Goal: Transaction & Acquisition: Purchase product/service

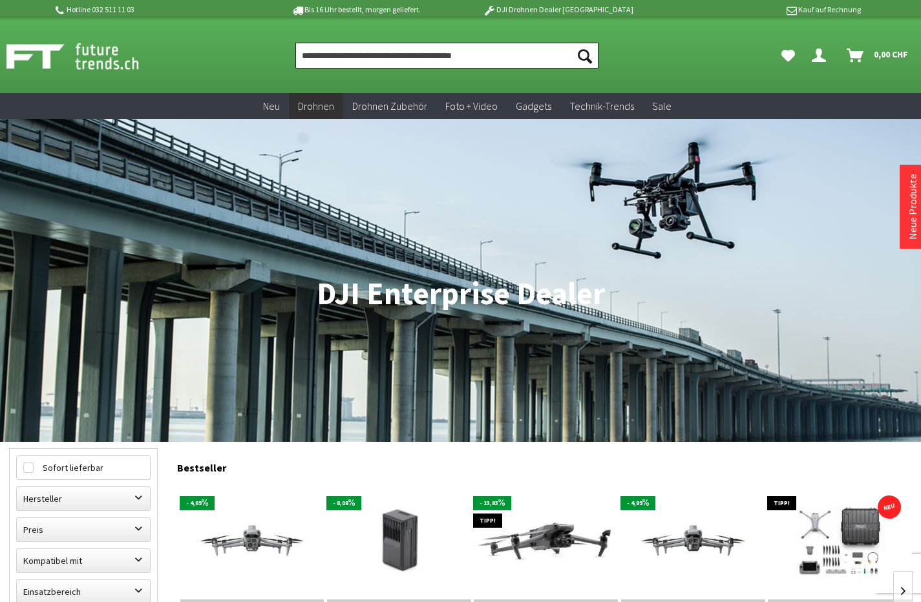
click at [405, 55] on input "Produkt, Marke, Kategorie, EAN, Artikelnummer…" at bounding box center [446, 56] width 303 height 26
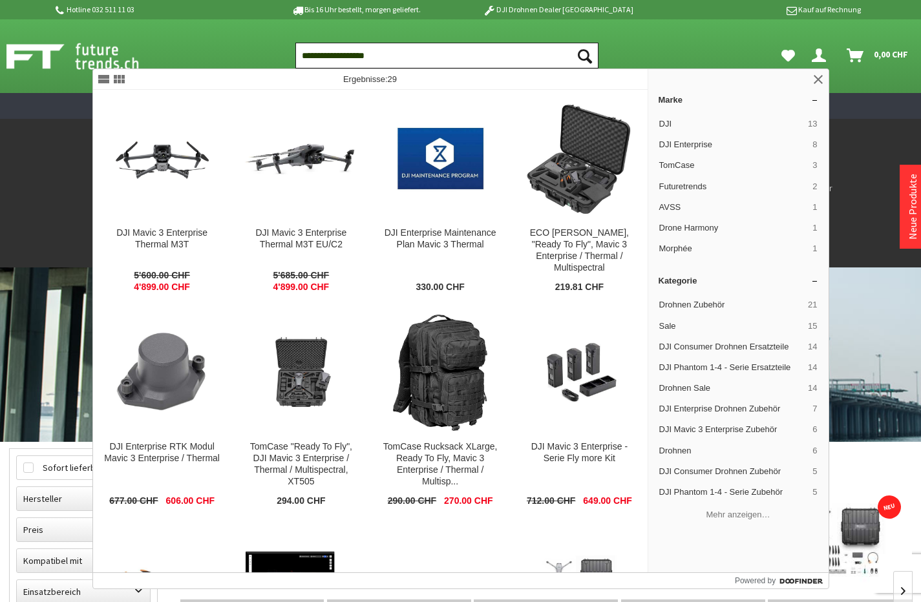
type input "**********"
click at [585, 56] on button "Suchen" at bounding box center [584, 56] width 27 height 26
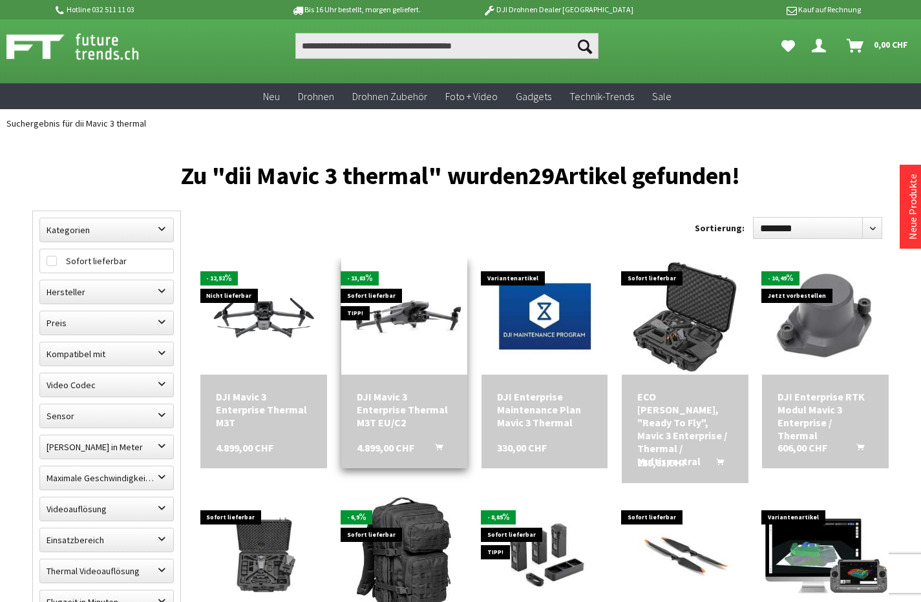
scroll to position [61, 0]
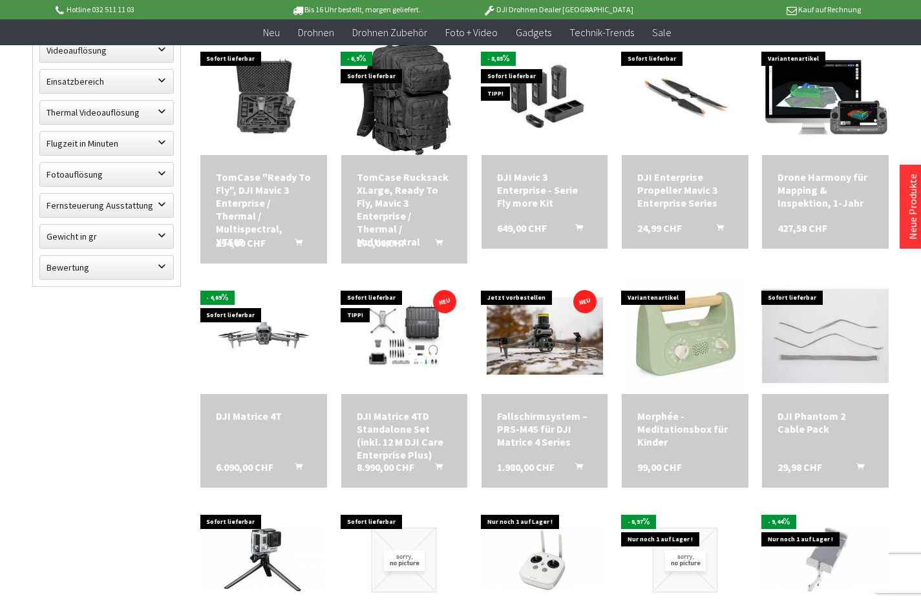
scroll to position [397, 0]
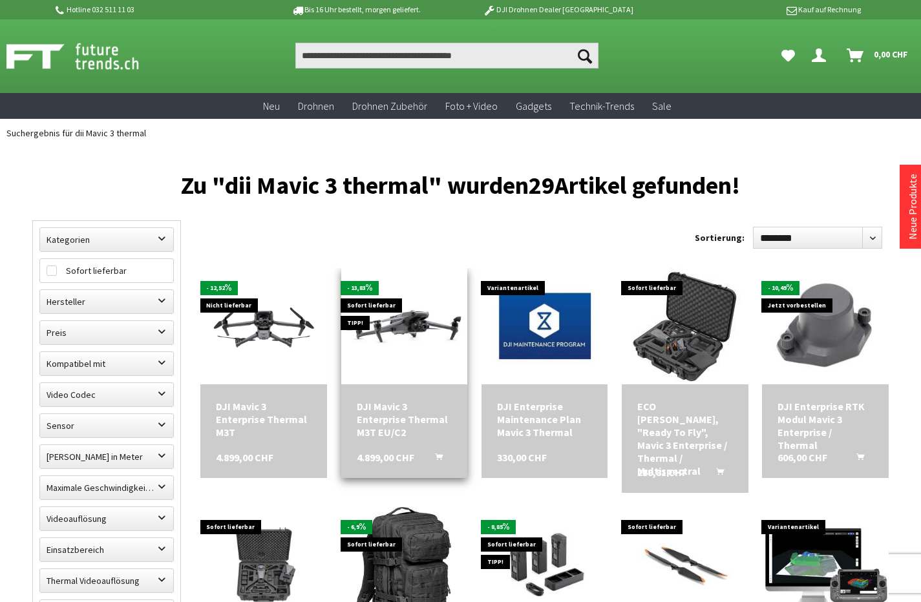
click at [402, 404] on div "DJI Mavic 3 Enterprise Thermal M3T EU/C2" at bounding box center [405, 419] width 96 height 39
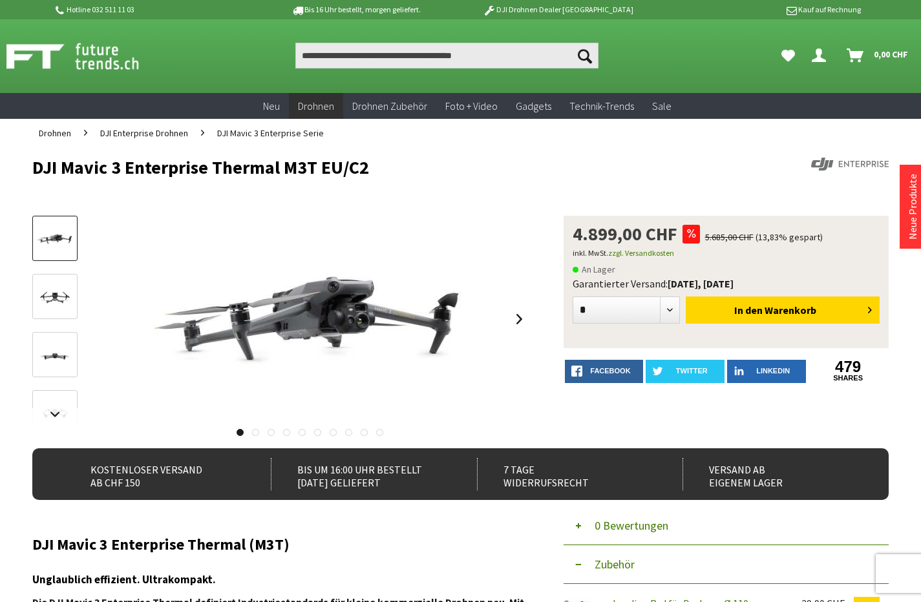
click at [53, 293] on img at bounding box center [54, 297] width 37 height 21
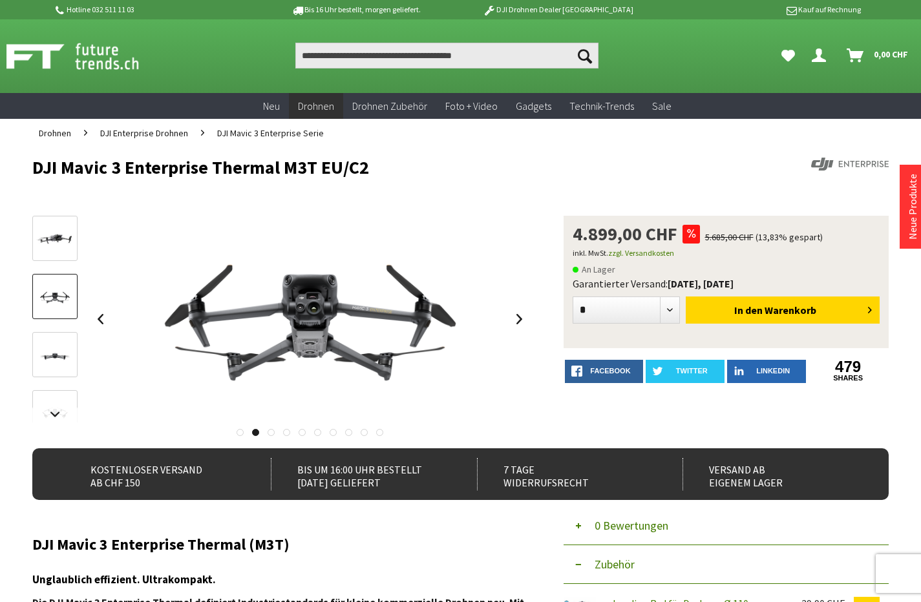
click at [60, 349] on img at bounding box center [54, 355] width 37 height 21
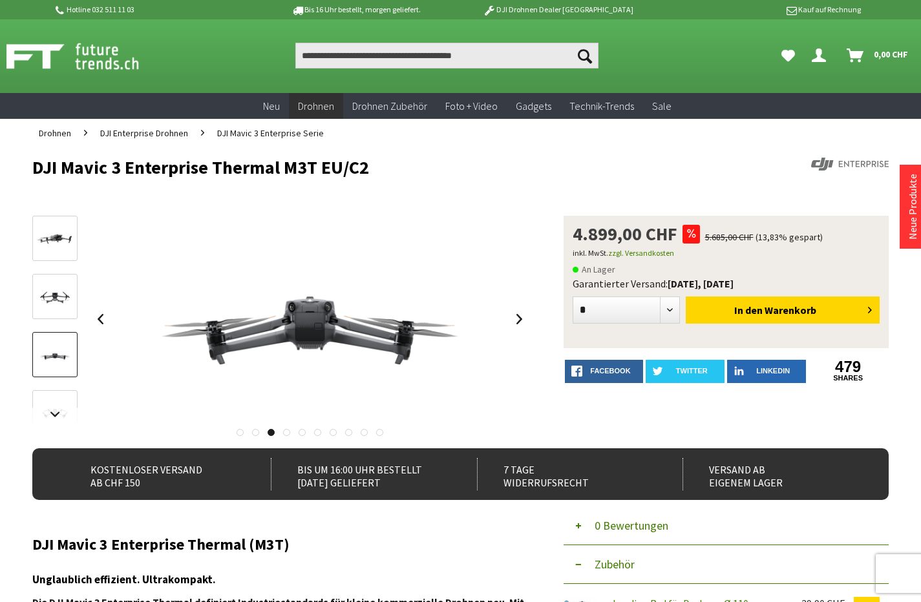
click at [58, 403] on img at bounding box center [54, 413] width 37 height 21
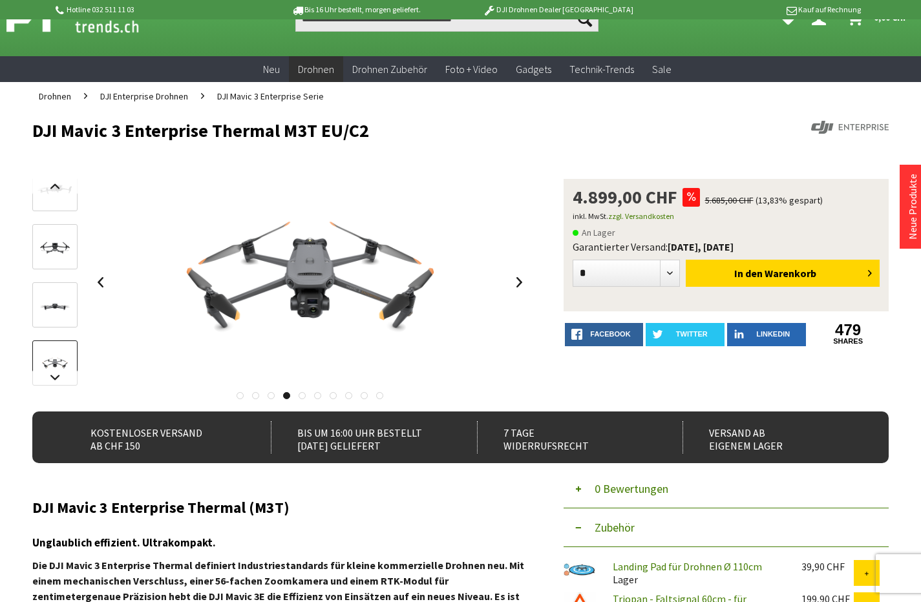
scroll to position [76, 0]
